Goal: Task Accomplishment & Management: Use online tool/utility

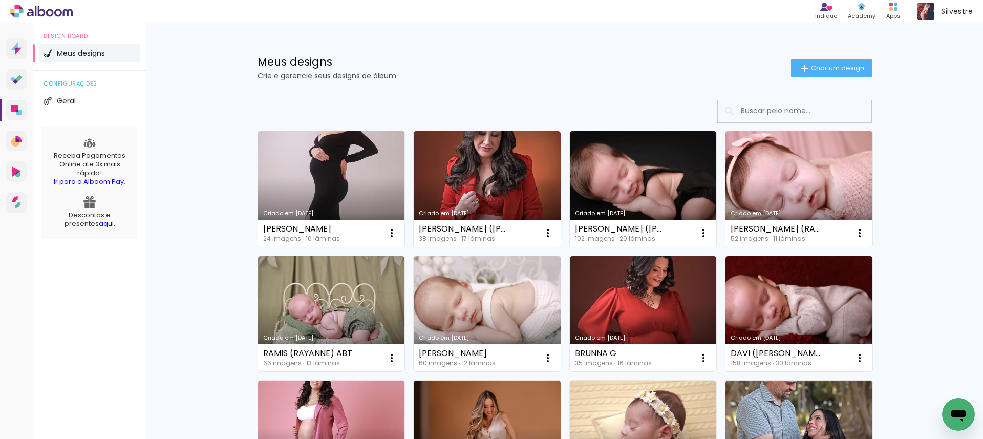
drag, startPoint x: 207, startPoint y: 301, endPoint x: 267, endPoint y: 305, distance: 59.6
click at [281, 302] on link "Criado em [DATE]" at bounding box center [331, 314] width 147 height 116
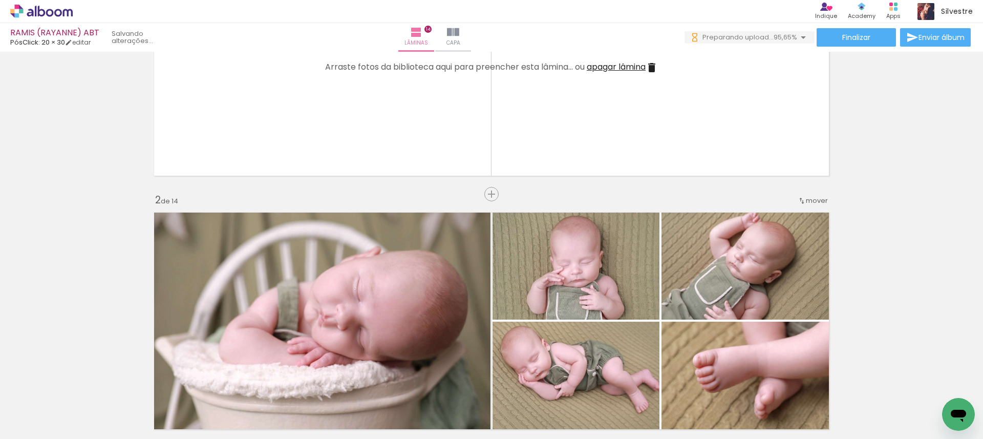
scroll to position [0, 3521]
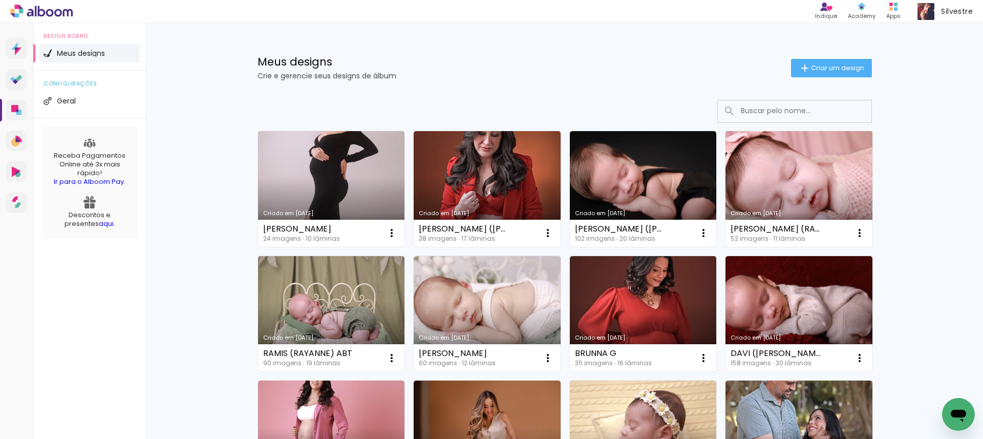
click at [760, 195] on link "Criado em [DATE]" at bounding box center [799, 189] width 147 height 116
